Goal: Task Accomplishment & Management: Manage account settings

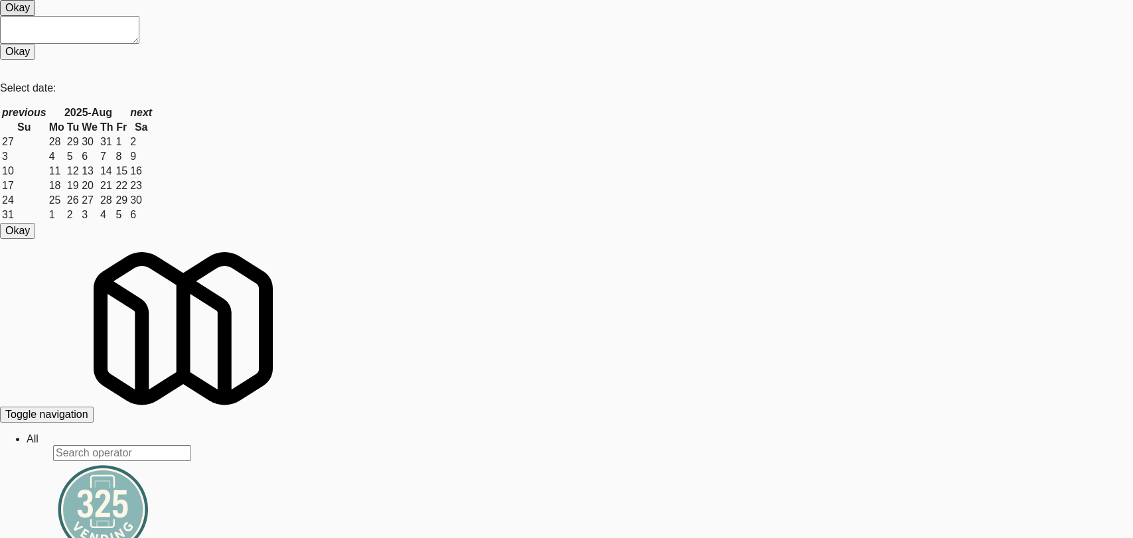
scroll to position [35, 0]
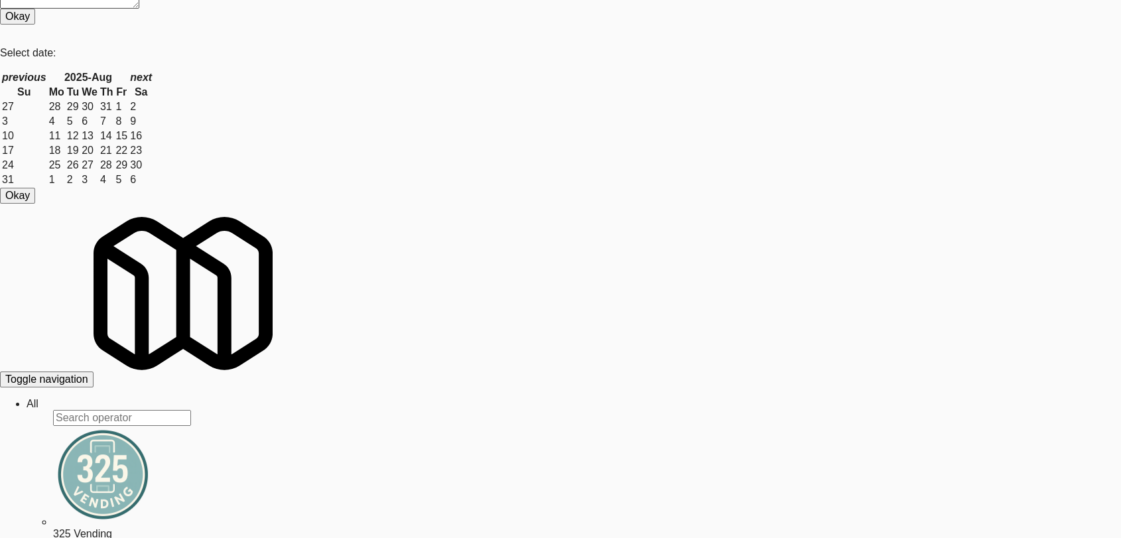
drag, startPoint x: 154, startPoint y: 121, endPoint x: 48, endPoint y: 117, distance: 106.2
copy link "444 Social Combo #1"
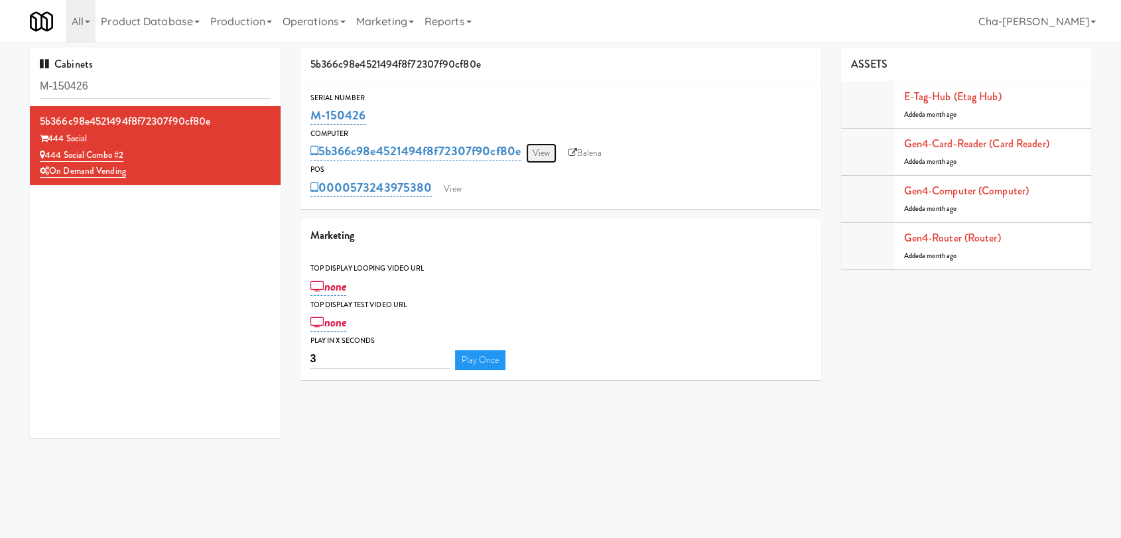
click at [541, 151] on link "View" at bounding box center [541, 153] width 31 height 20
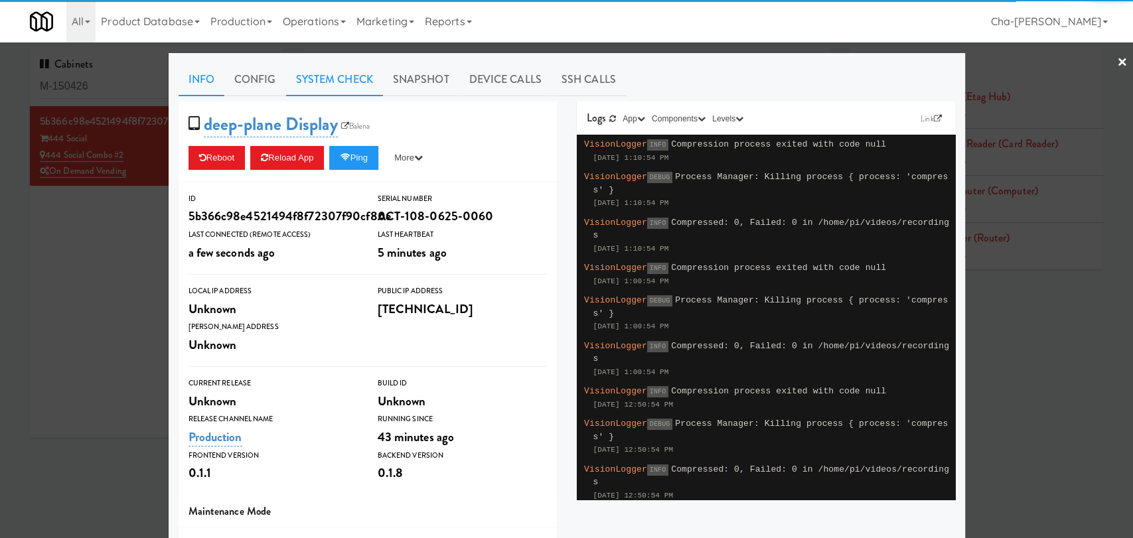
click at [324, 78] on link "System Check" at bounding box center [334, 79] width 97 height 33
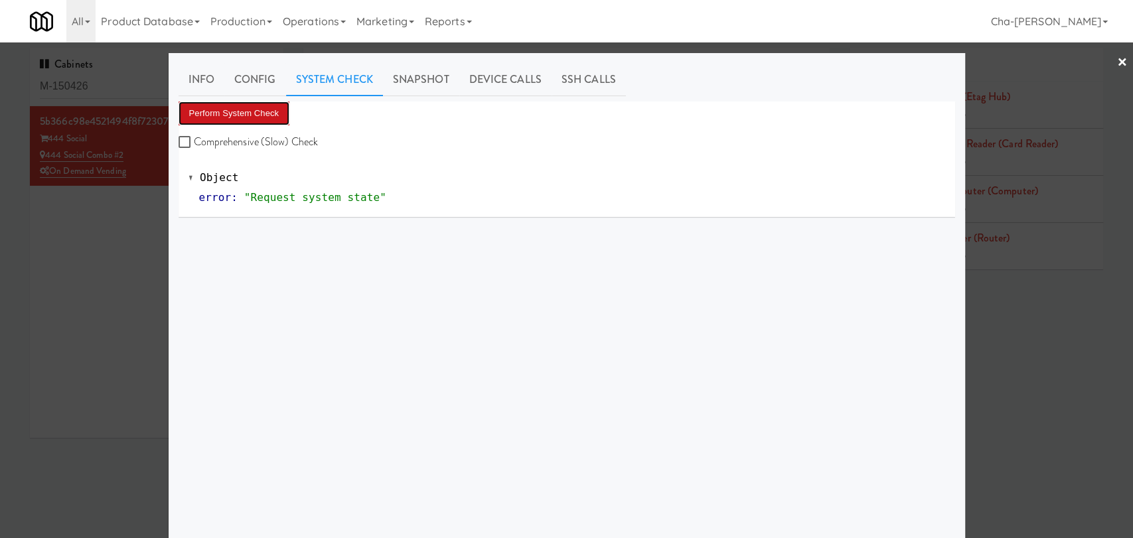
click at [196, 115] on button "Perform System Check" at bounding box center [233, 114] width 111 height 24
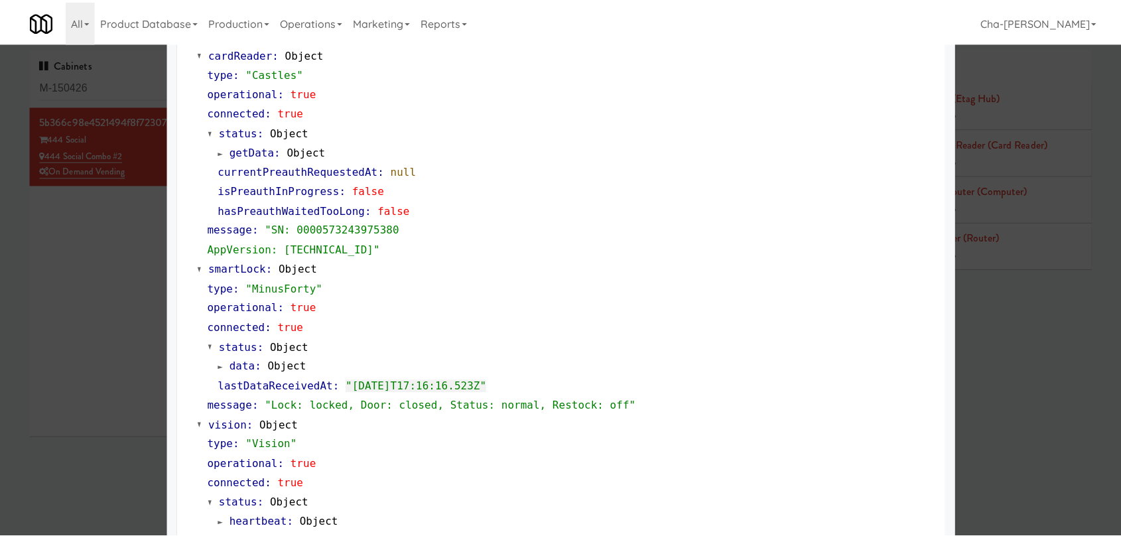
scroll to position [147, 0]
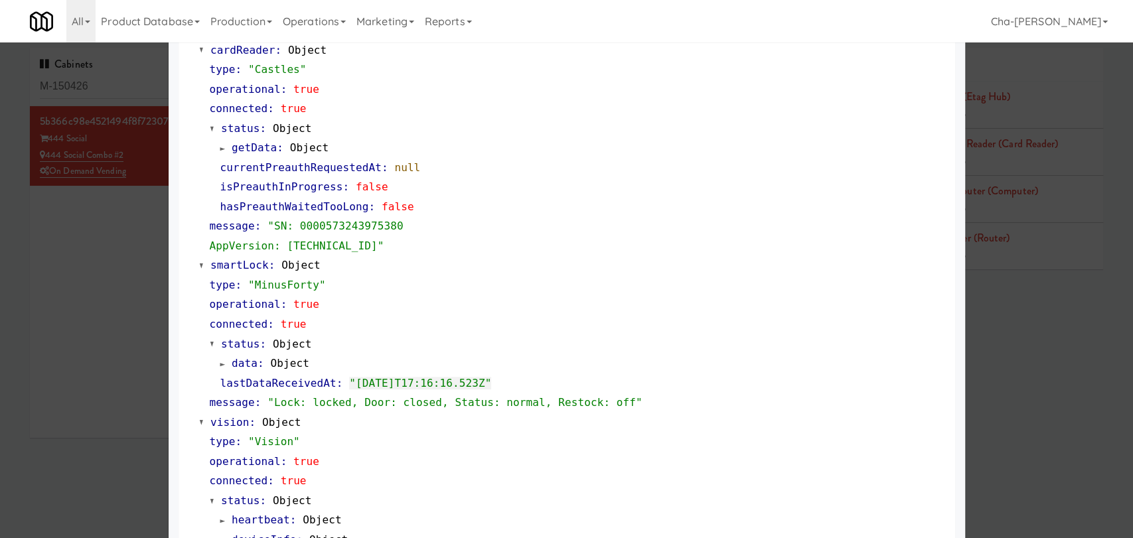
click at [132, 353] on div at bounding box center [566, 269] width 1133 height 538
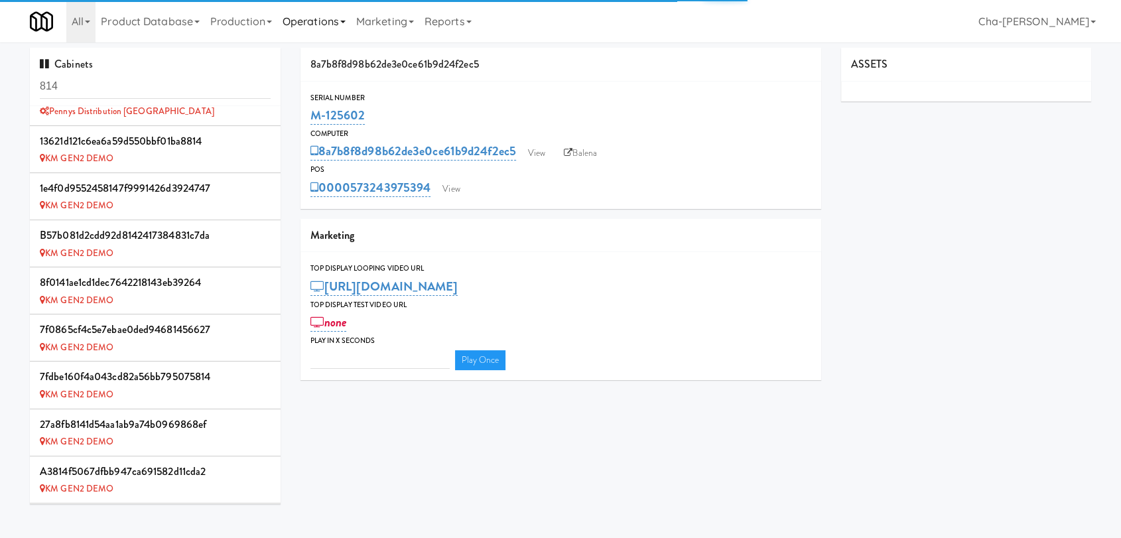
scroll to position [791, 0]
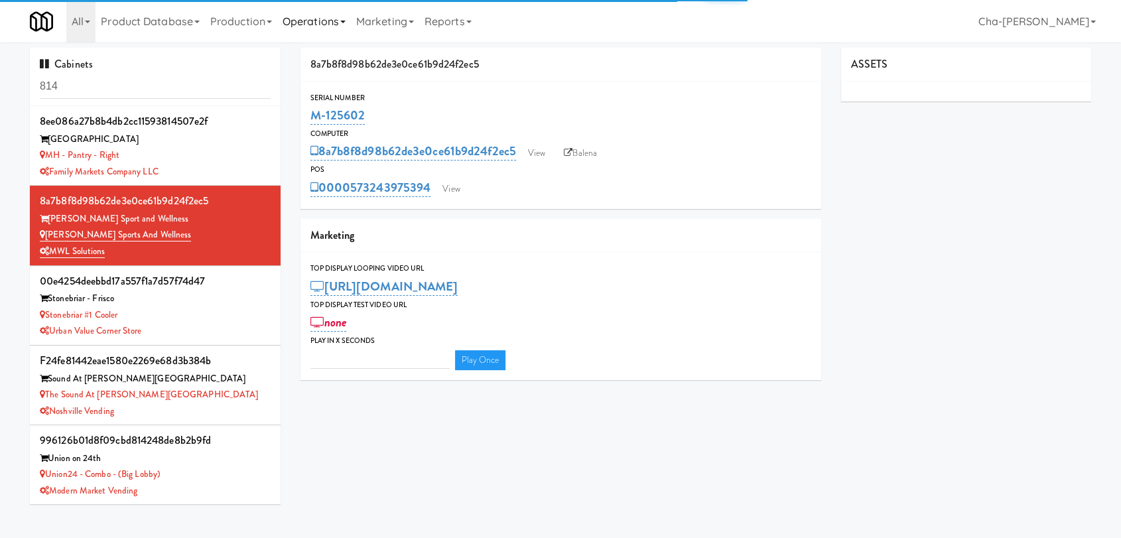
type input "3"
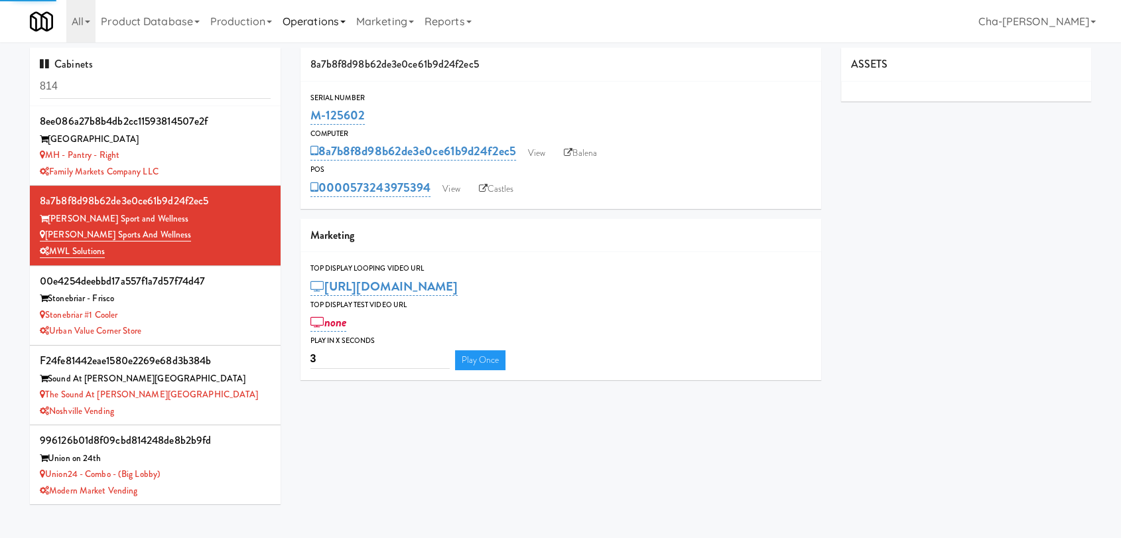
click at [317, 23] on link "Operations" at bounding box center [314, 21] width 74 height 42
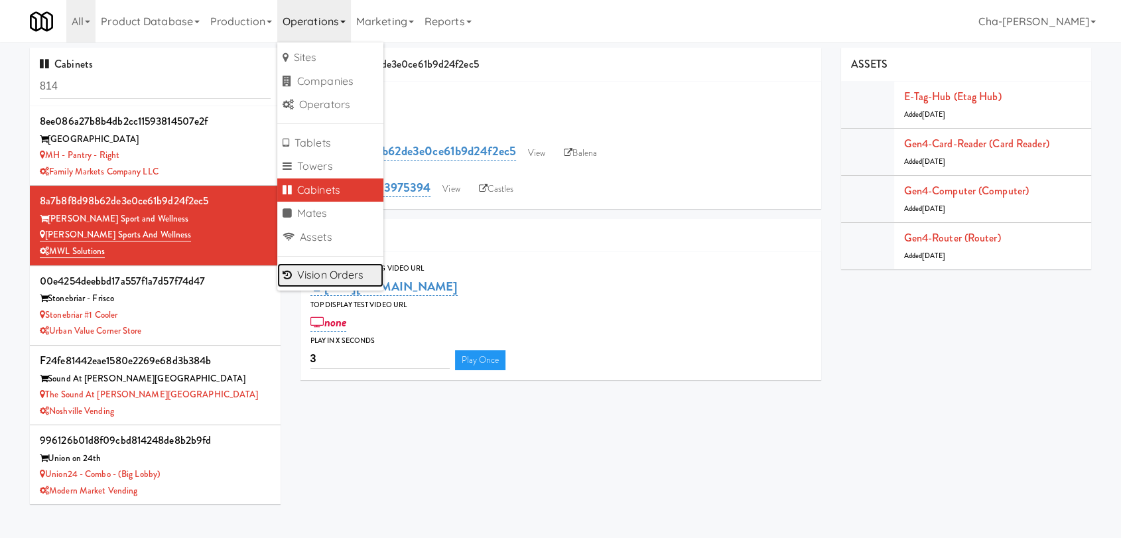
click at [325, 279] on link "Vision Orders" at bounding box center [330, 275] width 106 height 24
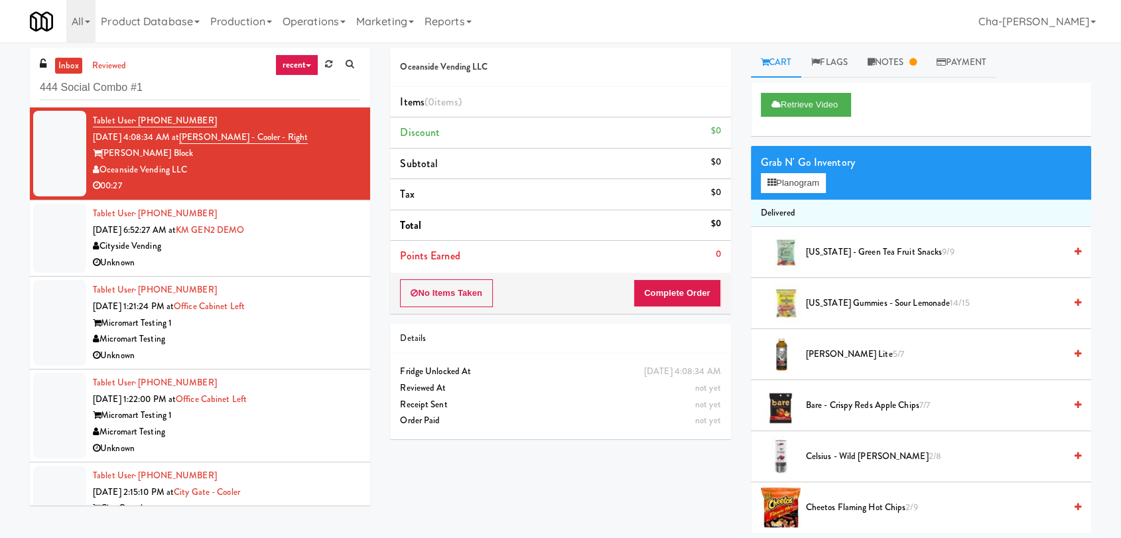
click at [113, 80] on input "444 Social Combo #1" at bounding box center [200, 88] width 320 height 25
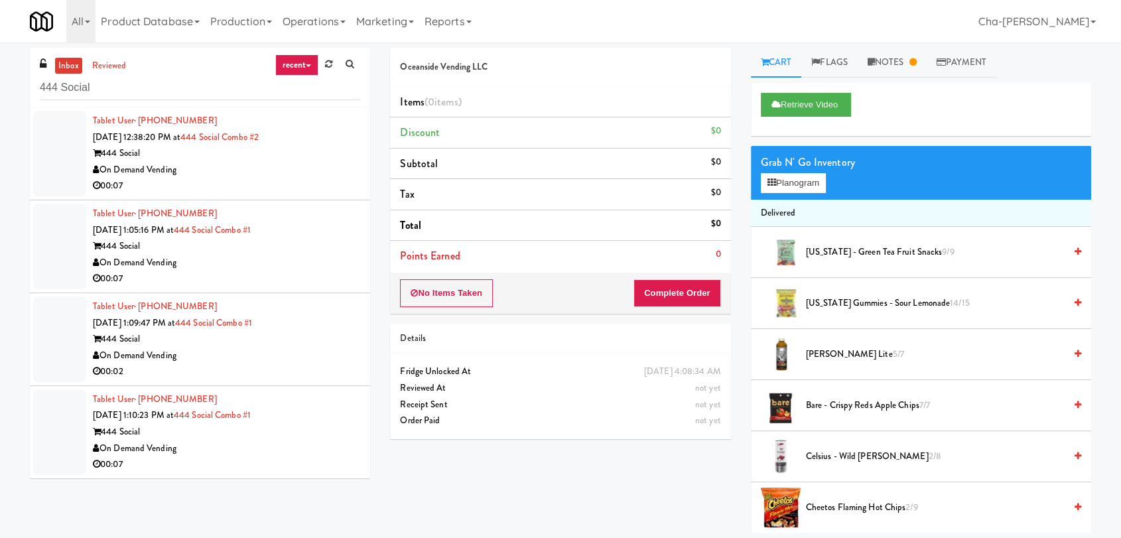
type input "444 Social"
click at [213, 180] on div "00:07" at bounding box center [226, 186] width 267 height 17
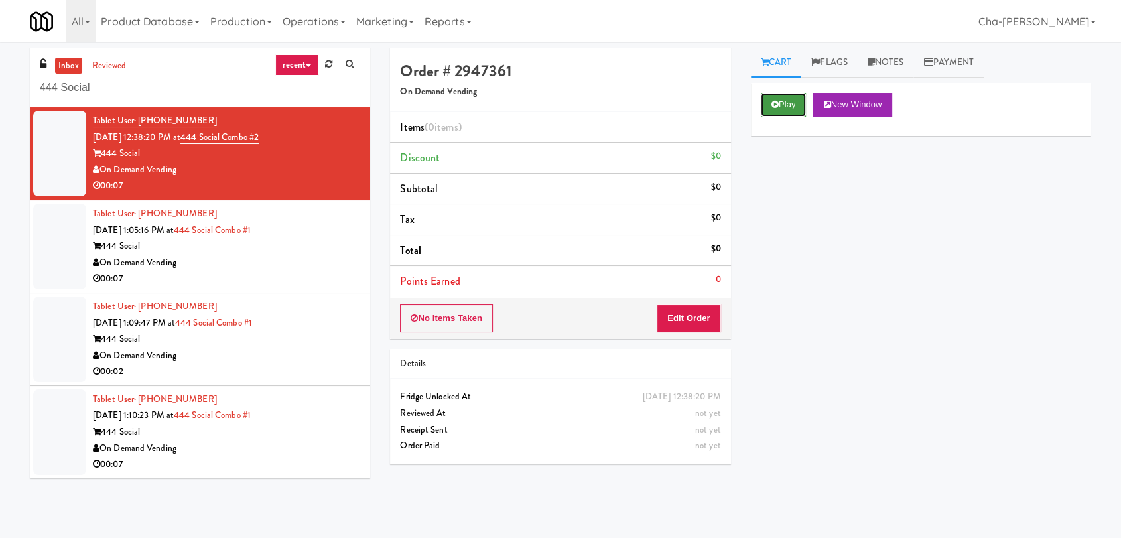
click at [792, 102] on button "Play" at bounding box center [784, 105] width 46 height 24
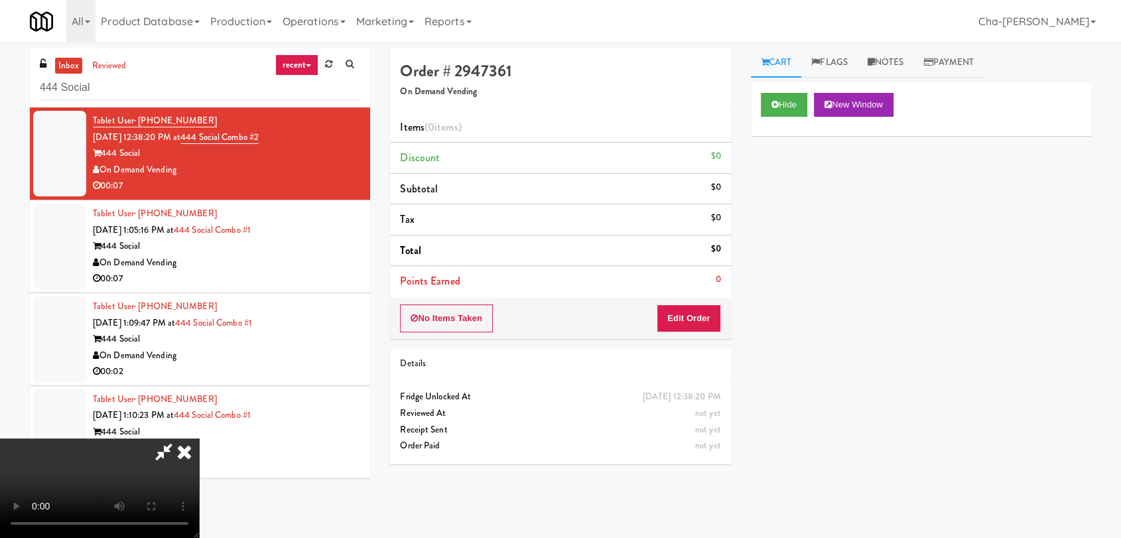
click at [199, 439] on icon at bounding box center [184, 452] width 29 height 27
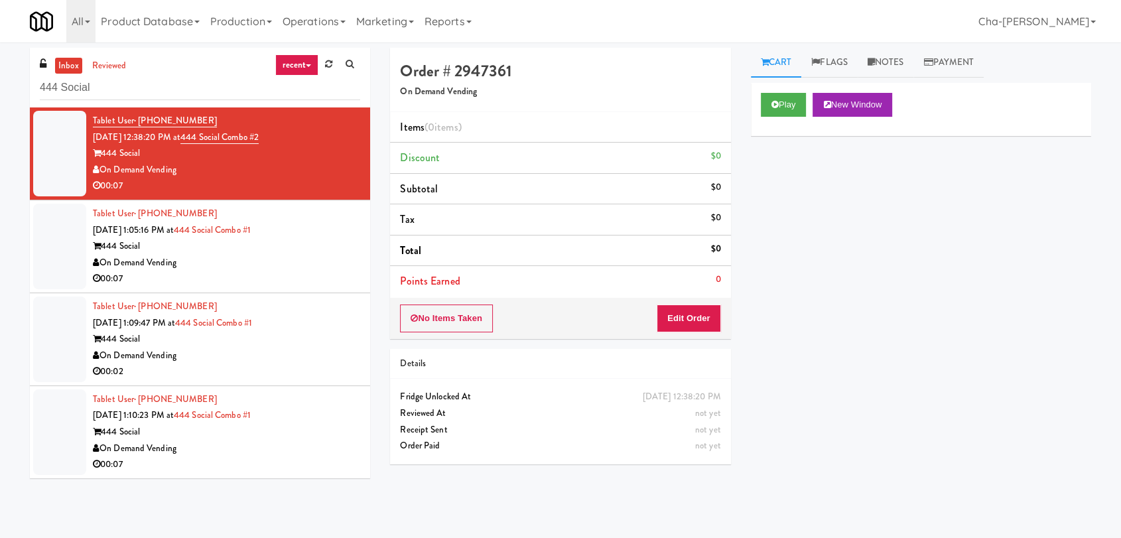
click at [281, 236] on div "Tablet User · (708) 209-7172 Aug 27, 2025 1:05:16 PM at 444 Social Combo #1 444…" at bounding box center [226, 247] width 267 height 82
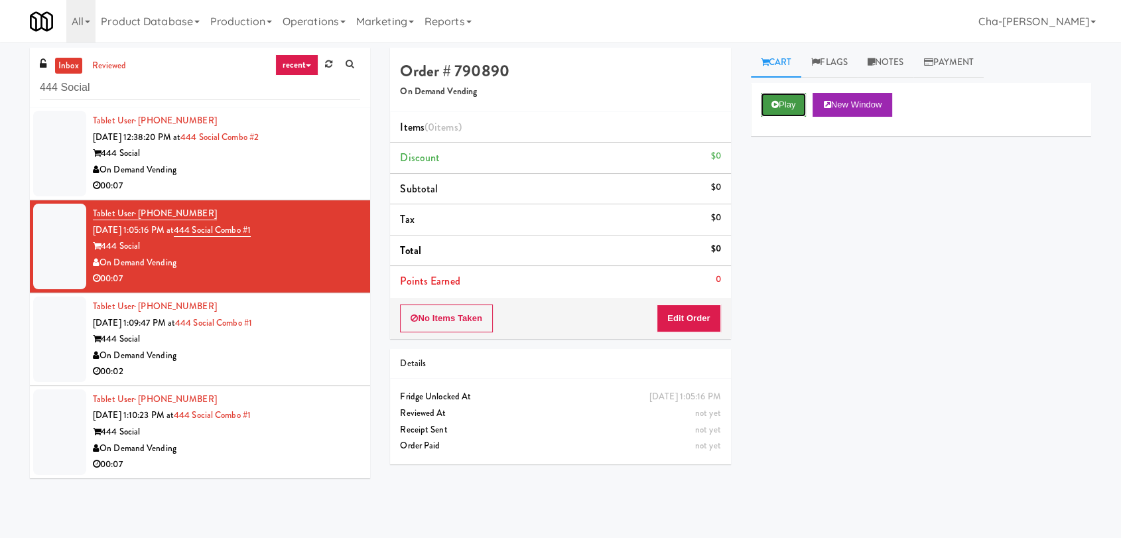
click at [774, 102] on icon at bounding box center [775, 104] width 7 height 9
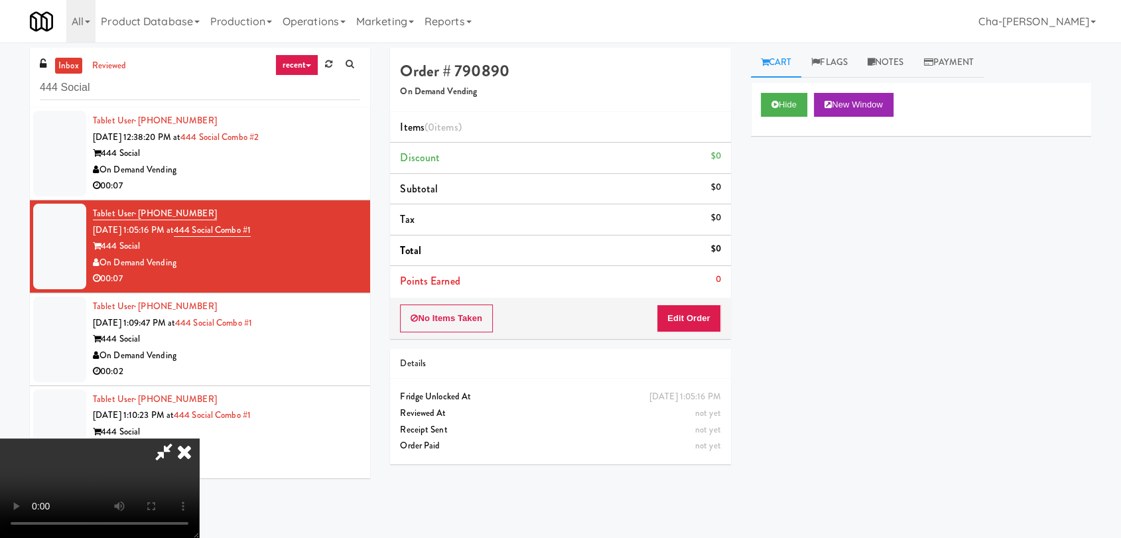
click at [199, 439] on icon at bounding box center [184, 452] width 29 height 27
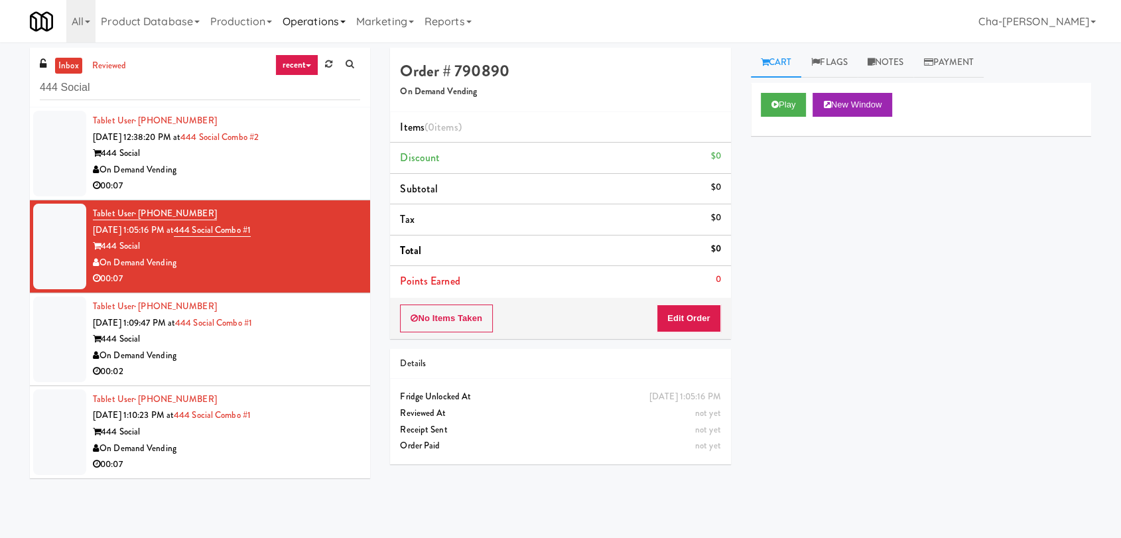
click at [324, 23] on link "Operations" at bounding box center [314, 21] width 74 height 42
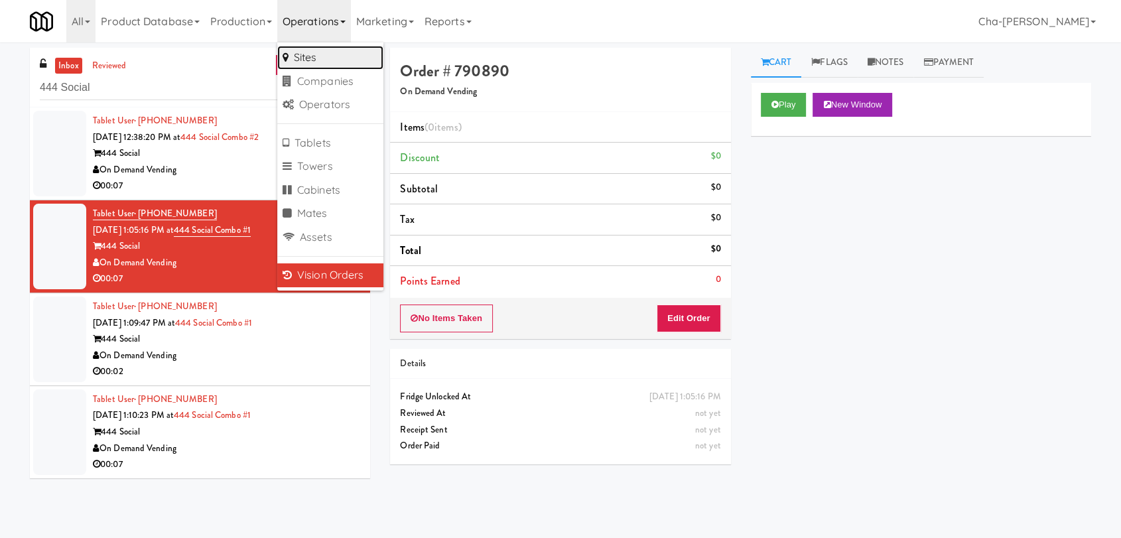
click at [307, 58] on link "Sites" at bounding box center [330, 58] width 106 height 24
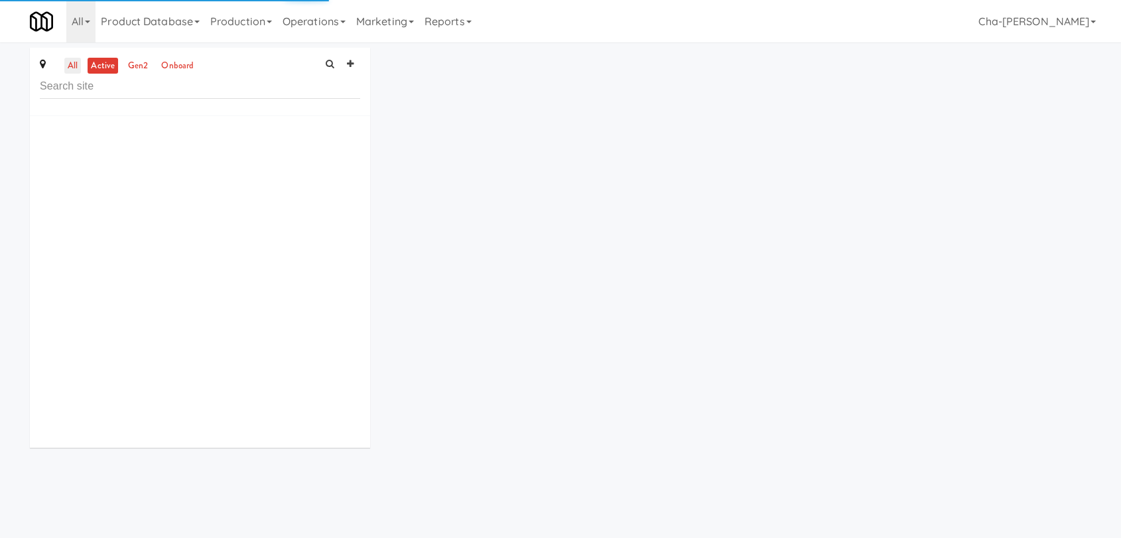
click at [77, 68] on link "all" at bounding box center [72, 66] width 17 height 17
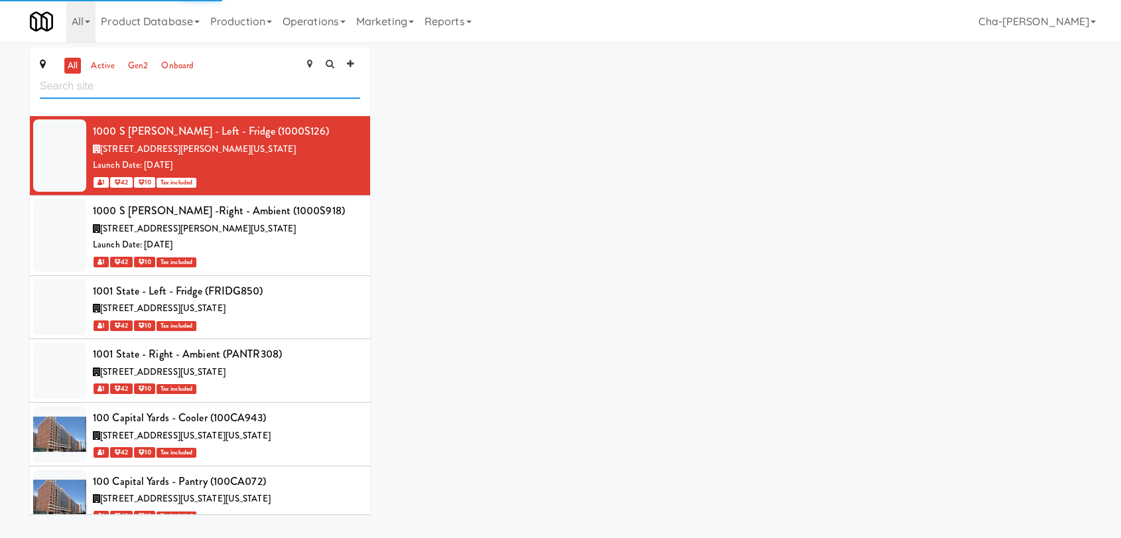
click at [95, 90] on input "text" at bounding box center [200, 86] width 320 height 25
paste input "444 Social Combo #1"
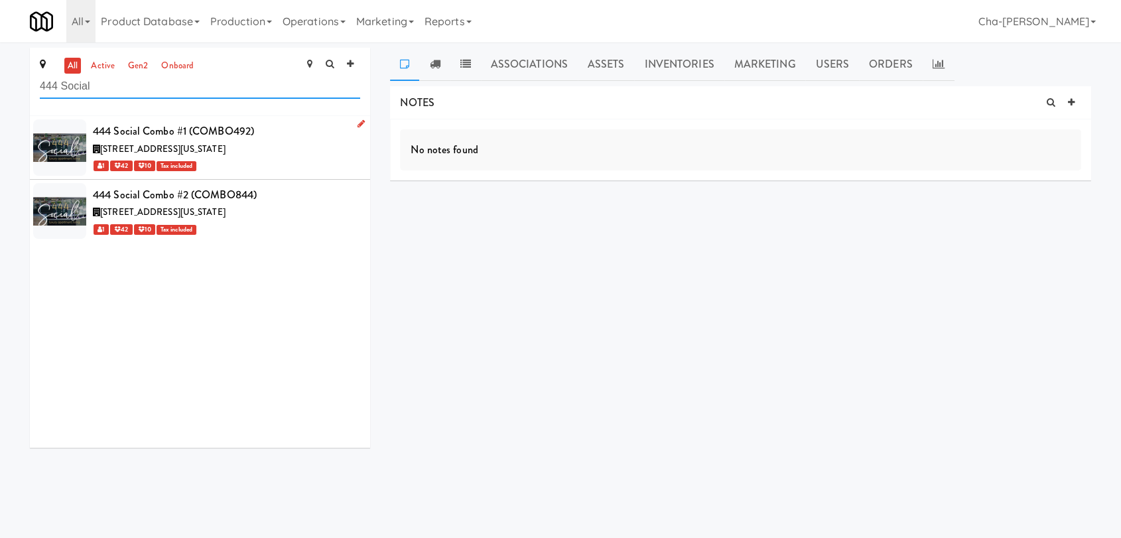
type input "444 Social"
click at [358, 124] on icon at bounding box center [361, 123] width 7 height 9
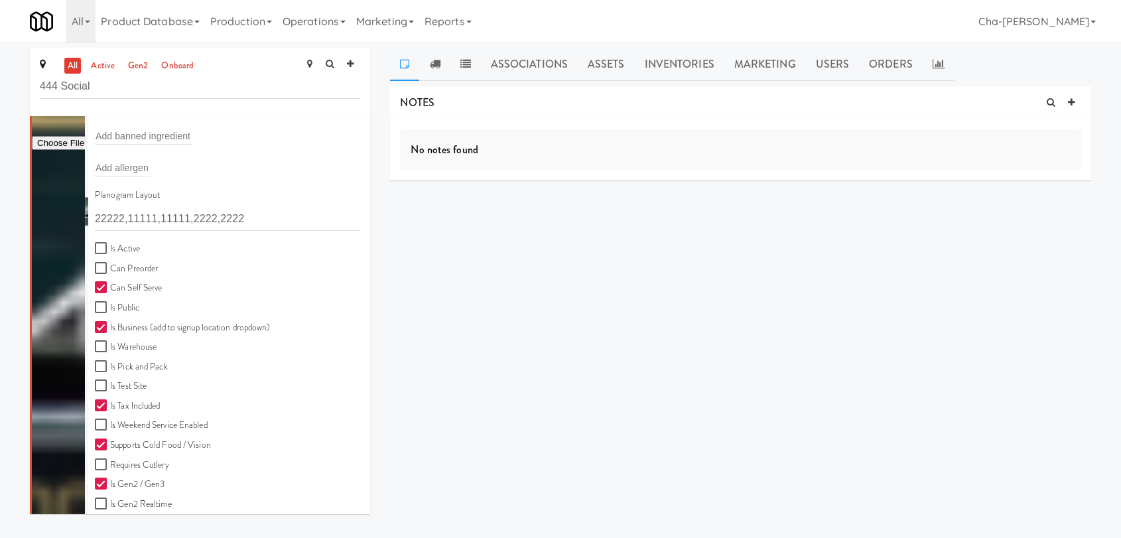
scroll to position [295, 0]
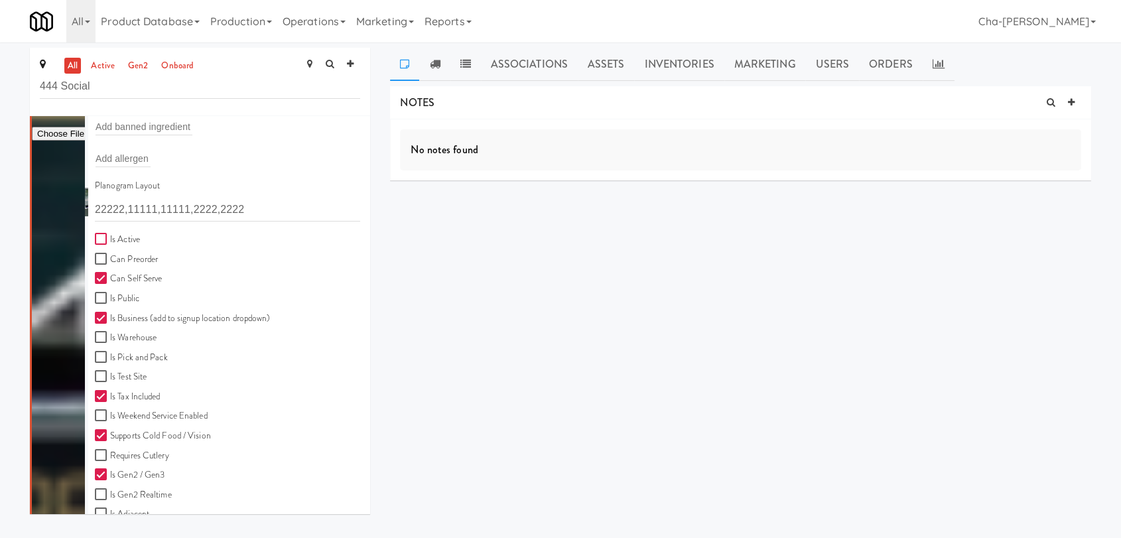
click at [102, 240] on input "Is Active" at bounding box center [102, 239] width 15 height 11
checkbox input "true"
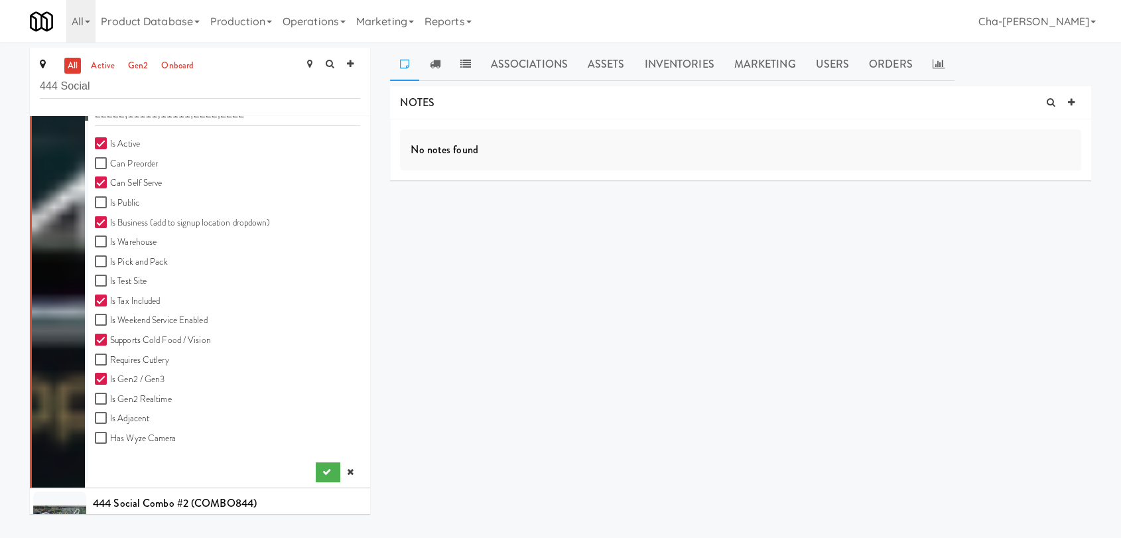
scroll to position [427, 0]
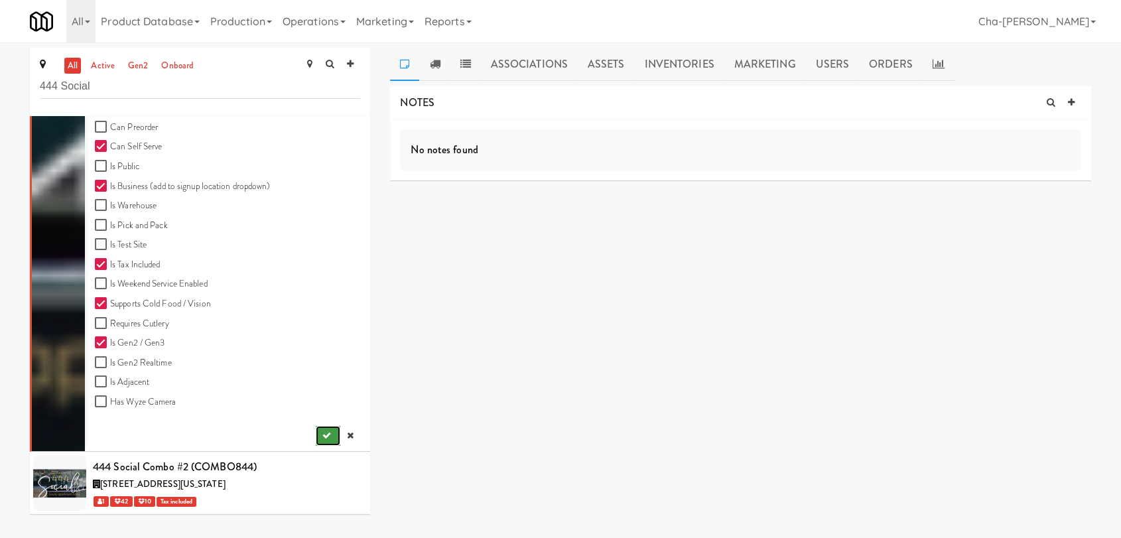
click at [322, 433] on icon "submit" at bounding box center [326, 435] width 9 height 9
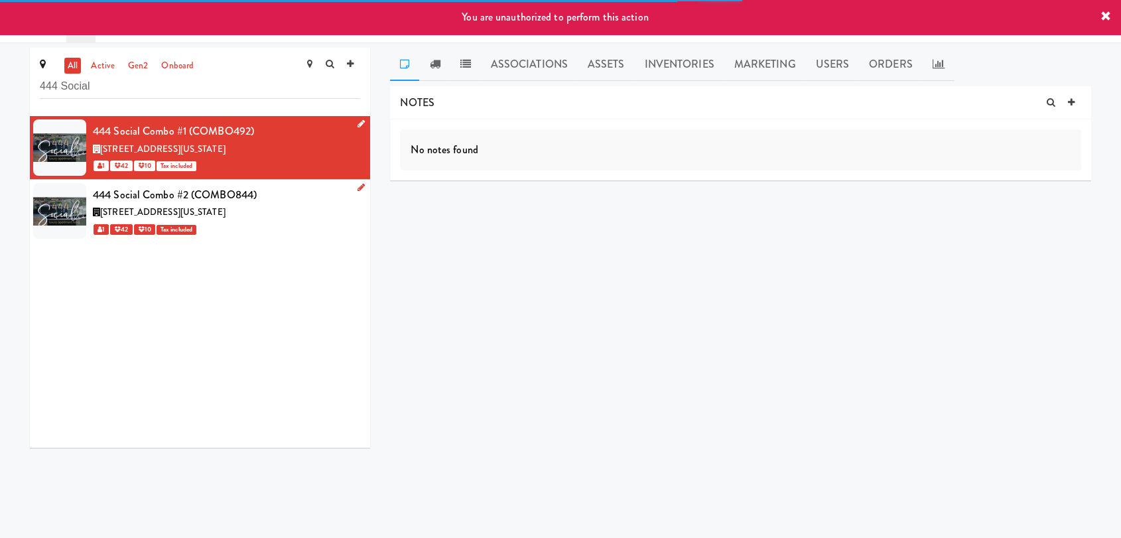
click at [358, 184] on icon at bounding box center [361, 187] width 7 height 9
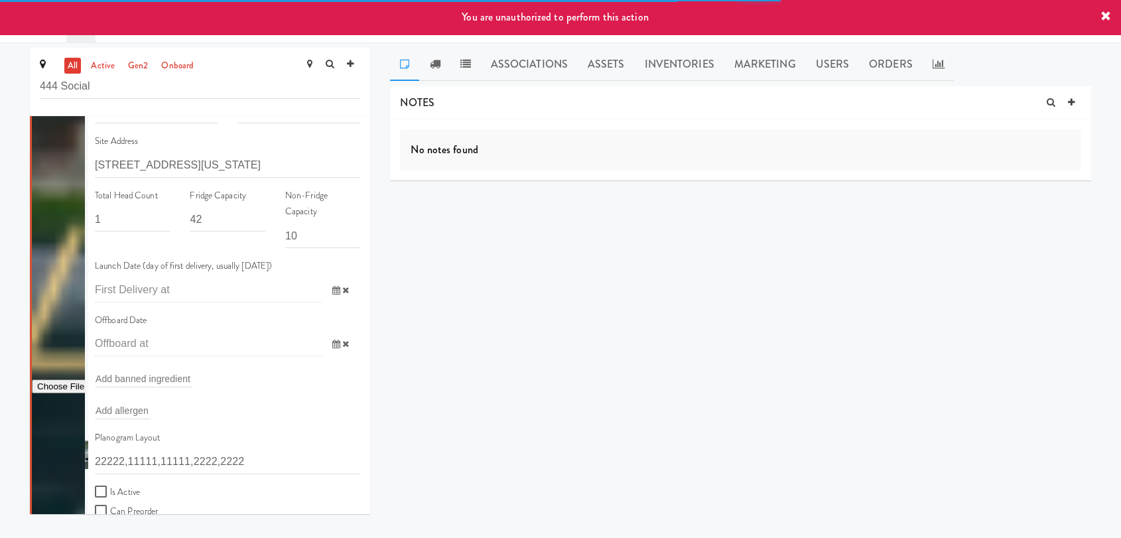
scroll to position [147, 0]
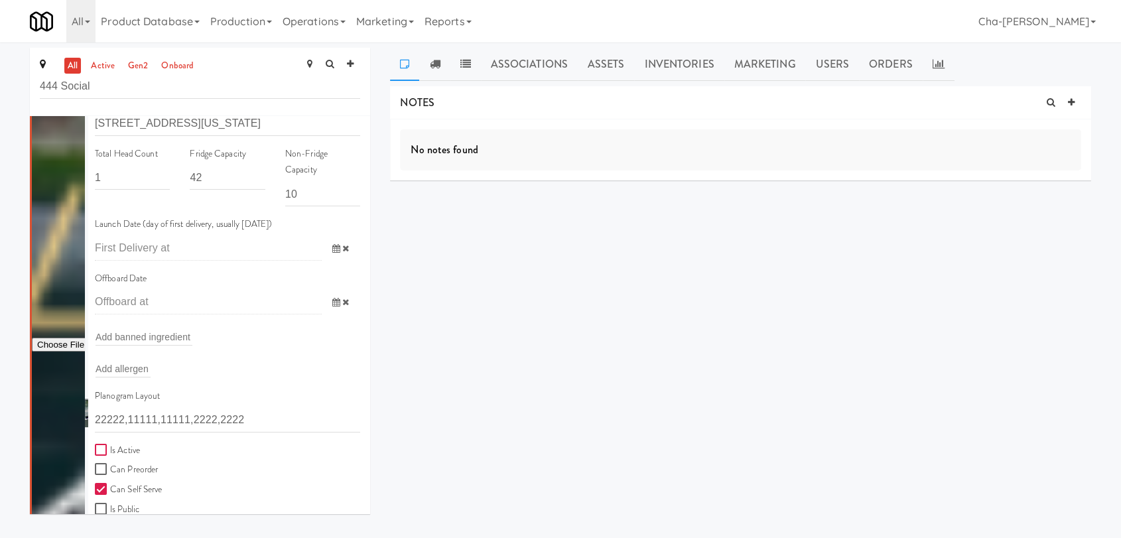
click at [98, 446] on input "Is Active" at bounding box center [102, 450] width 15 height 11
checkbox input "true"
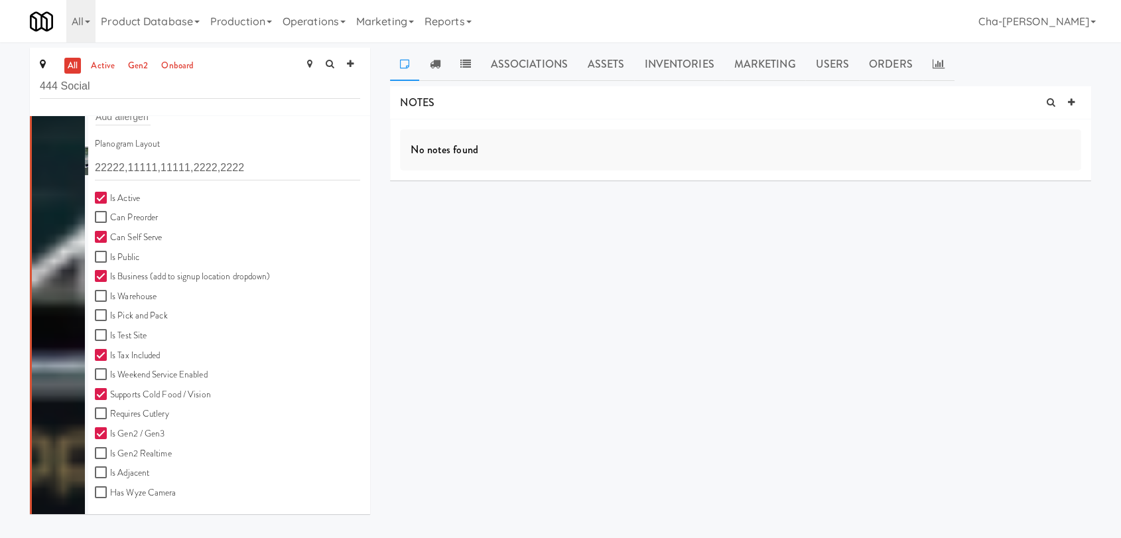
scroll to position [431, 0]
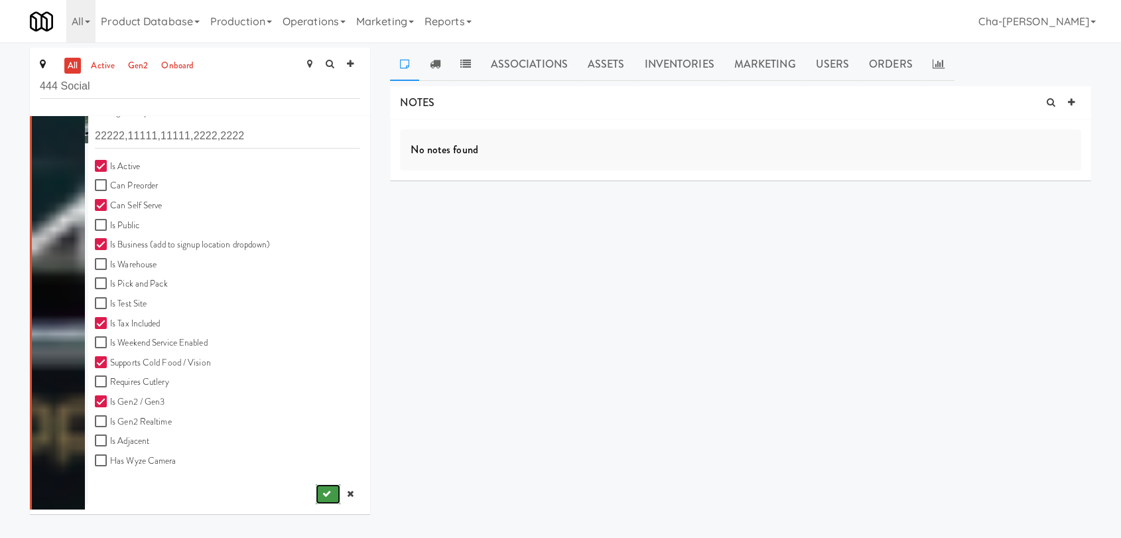
click at [322, 490] on button "submit" at bounding box center [328, 494] width 25 height 20
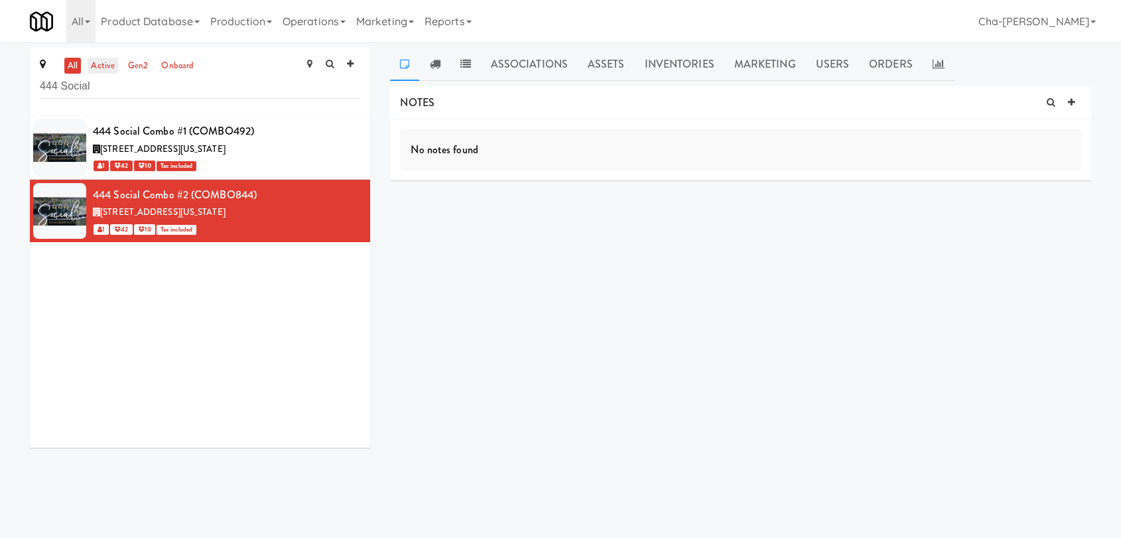
click at [102, 65] on link "active" at bounding box center [103, 66] width 31 height 17
